Goal: Information Seeking & Learning: Stay updated

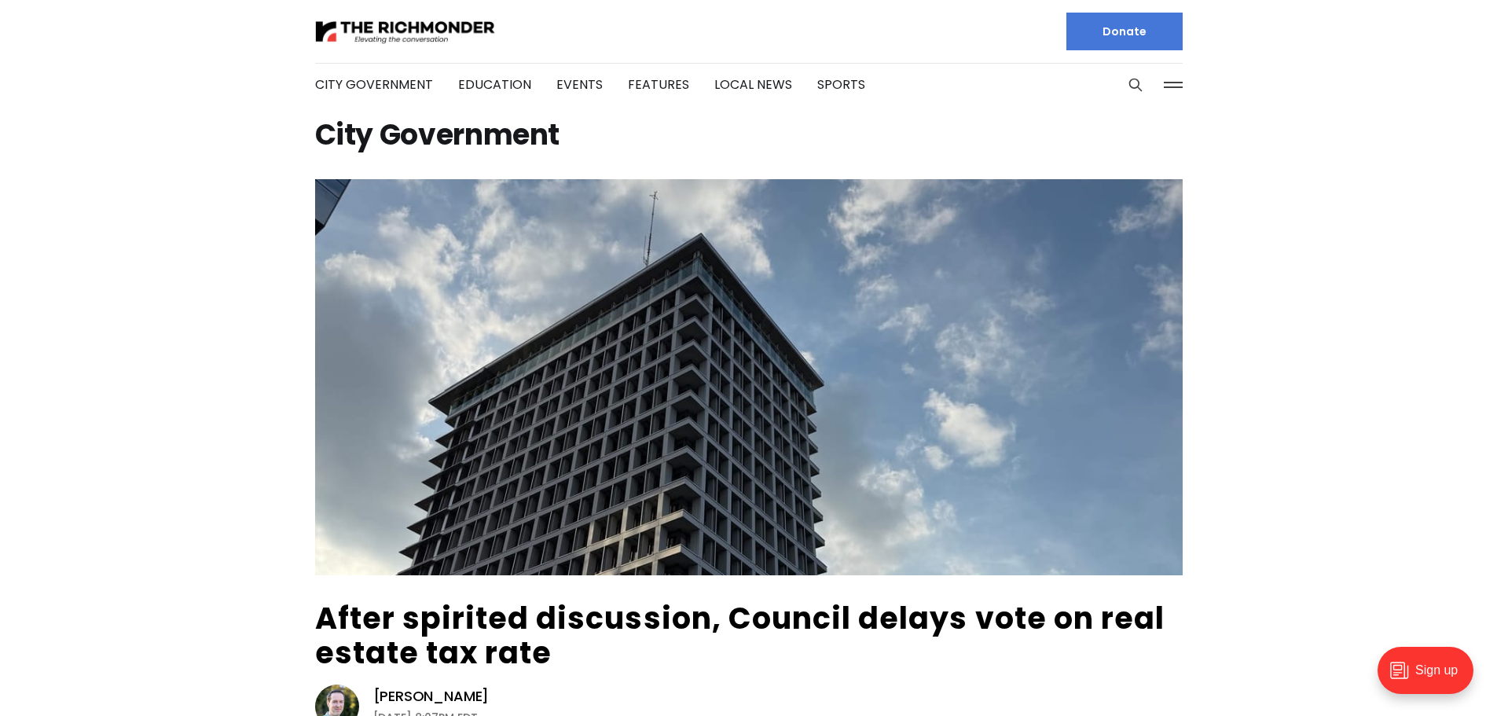
click at [340, 26] on img at bounding box center [405, 32] width 181 height 28
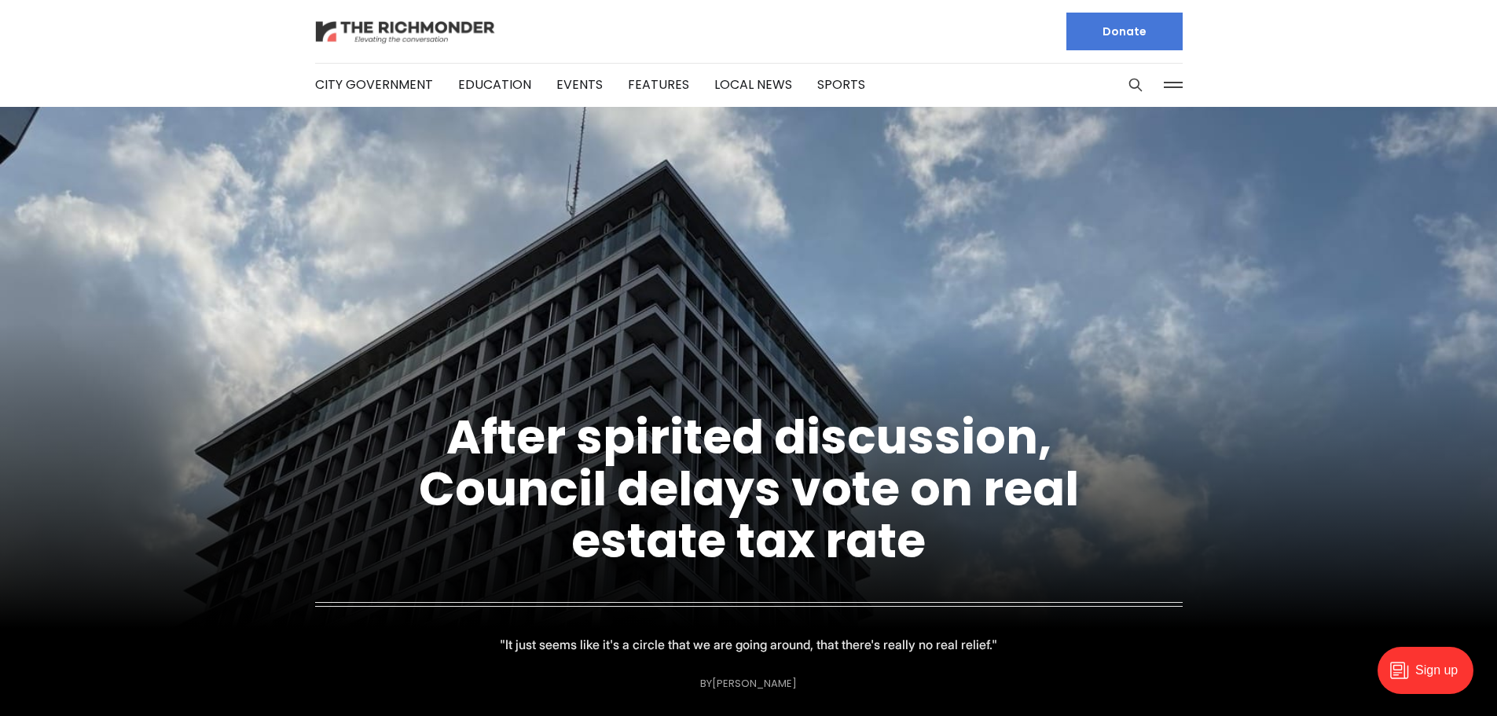
click at [380, 28] on img at bounding box center [405, 32] width 181 height 28
click at [389, 11] on div at bounding box center [525, 31] width 421 height 63
click at [391, 29] on img at bounding box center [405, 32] width 181 height 28
click at [381, 87] on link "City Government" at bounding box center [374, 84] width 118 height 18
